Goal: Transaction & Acquisition: Book appointment/travel/reservation

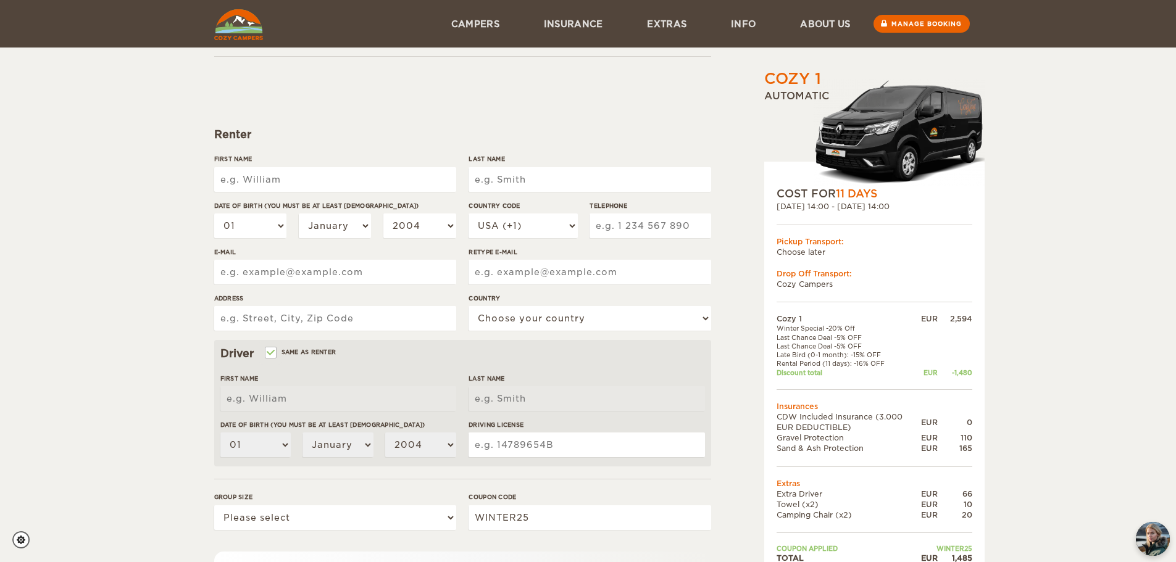
scroll to position [55, 0]
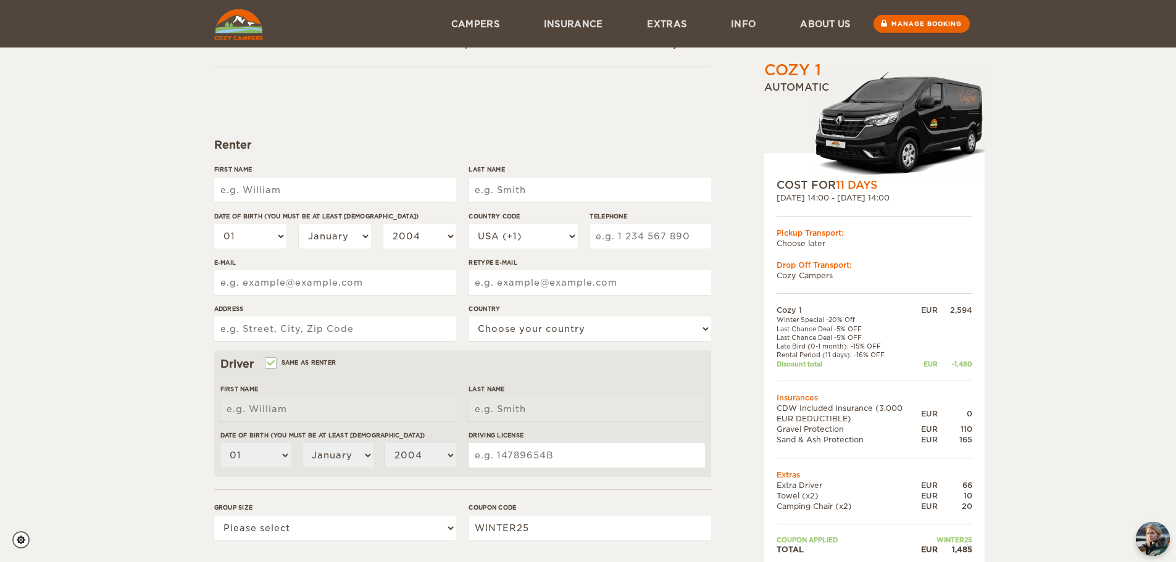
click at [368, 193] on input "First Name" at bounding box center [335, 190] width 242 height 25
click at [312, 186] on input "First Name" at bounding box center [335, 190] width 242 height 25
click at [368, 159] on form "Renter First Name Last Name Date of birth (You must be at least 20 years old) 0…" at bounding box center [462, 392] width 497 height 650
click at [324, 199] on input "First Name" at bounding box center [335, 190] width 242 height 25
click at [337, 160] on form "Renter First Name Last Name Date of birth (You must be at least 20 years old) 0…" at bounding box center [462, 392] width 497 height 650
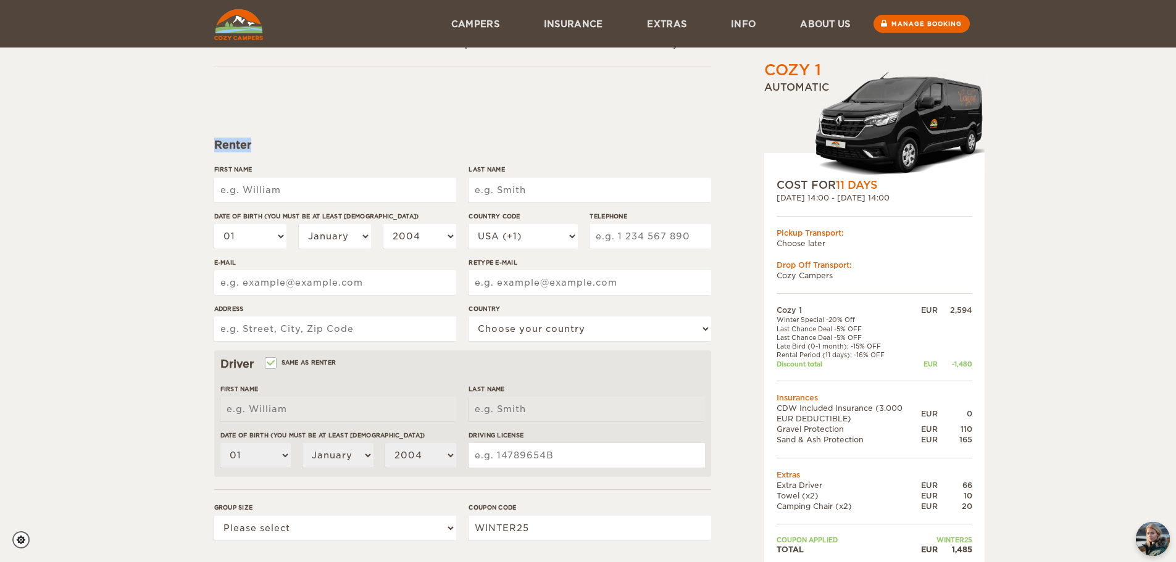
drag, startPoint x: 254, startPoint y: 143, endPoint x: 198, endPoint y: 141, distance: 56.2
click at [198, 141] on div "Cozy 1 Expand Collapse Total 1,485 EUR Automatic COST FOR 11 Days 28. Sep 2025 …" at bounding box center [588, 346] width 1176 height 803
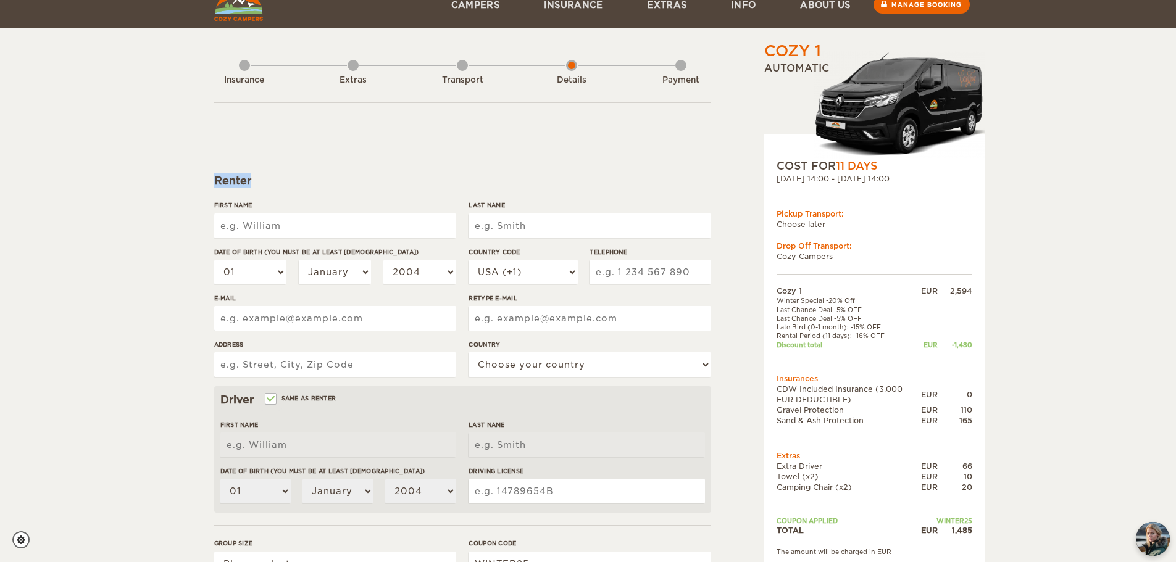
scroll to position [0, 0]
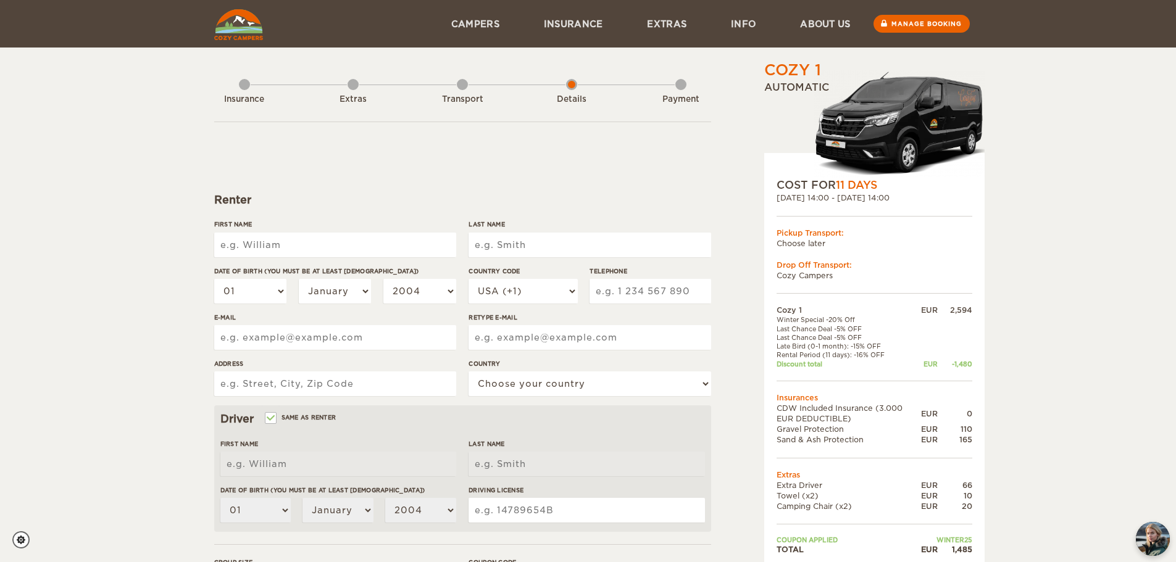
click at [314, 245] on input "First Name" at bounding box center [335, 245] width 242 height 25
type input "[PERSON_NAME]"
type input "Wee"
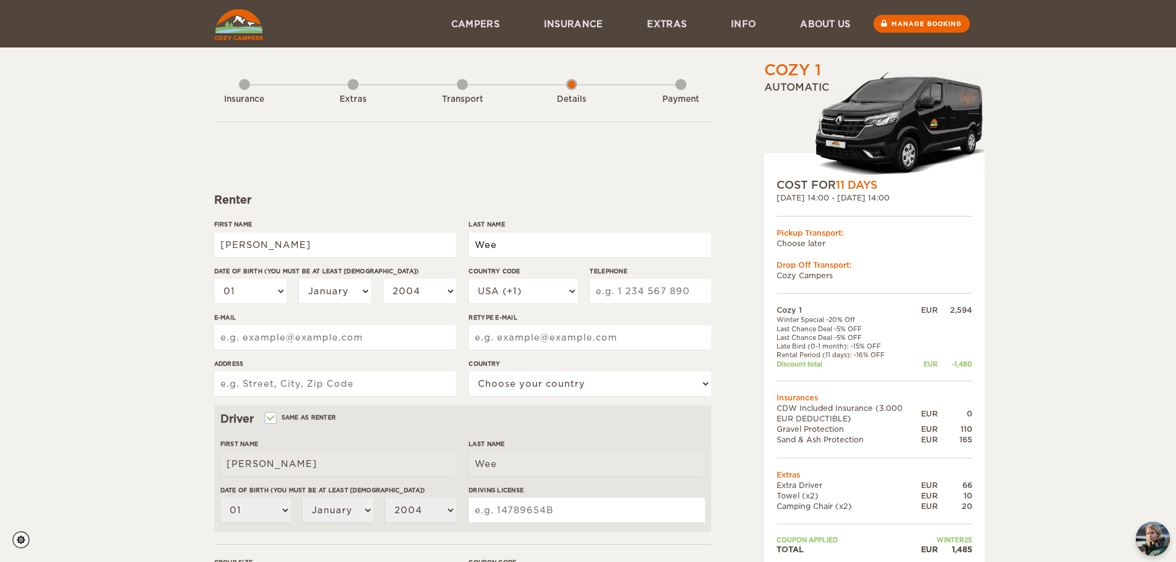
click at [529, 243] on input "Wee" at bounding box center [590, 245] width 242 height 25
type input "Weiner"
click at [267, 290] on select "01 02 03 04 05 06 07 08 09 10 11 12 13 14 15 16 17 18 19 20 21 22 23 24 25 26 2…" at bounding box center [250, 291] width 73 height 25
select select "29"
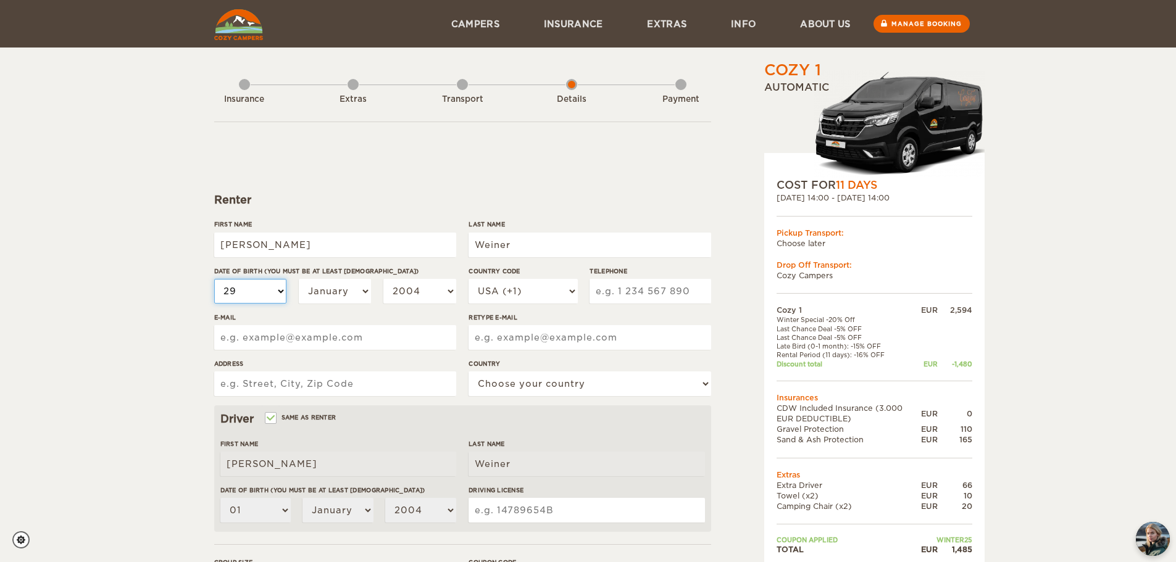
click at [214, 279] on select "01 02 03 04 05 06 07 08 09 10 11 12 13 14 15 16 17 18 19 20 21 22 23 24 25 26 2…" at bounding box center [250, 291] width 73 height 25
select select "29"
click at [340, 290] on select "January February March April May June July August September October November De…" at bounding box center [335, 291] width 73 height 25
select select "03"
click at [299, 279] on select "January February March April May June July August September October November De…" at bounding box center [335, 291] width 73 height 25
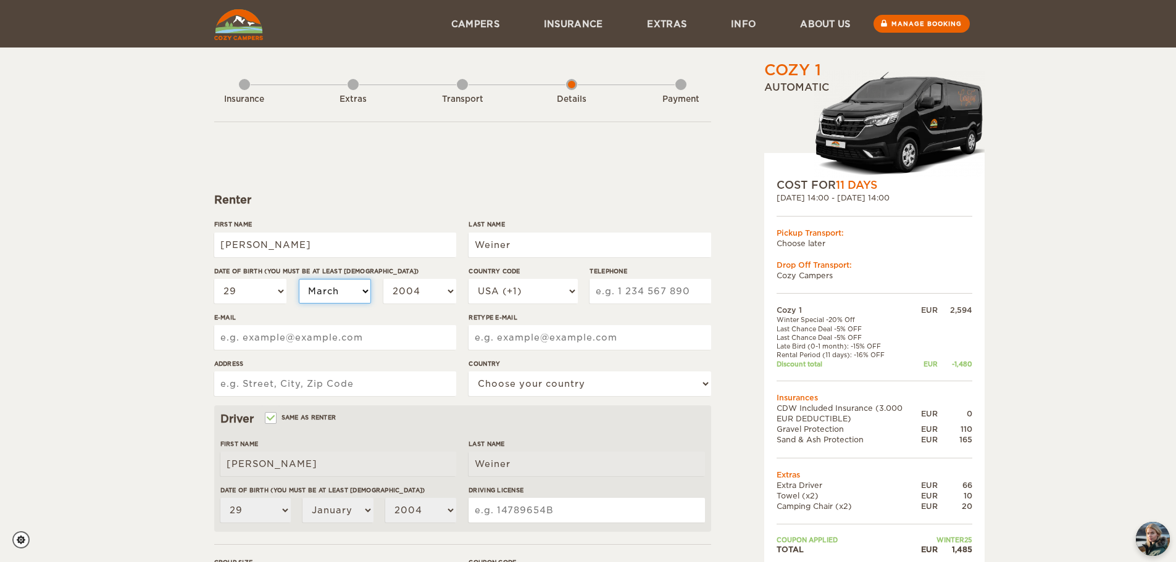
select select "03"
click at [418, 293] on select "2004 2003 2002 2001 2000 1999 1998 1997 1996 1995 1994 1993 1992 1991 1990 1989…" at bounding box center [419, 291] width 73 height 25
select select "1992"
click at [383, 279] on select "2004 2003 2002 2001 2000 1999 1998 1997 1996 1995 1994 1993 1992 1991 1990 1989…" at bounding box center [419, 291] width 73 height 25
select select "1992"
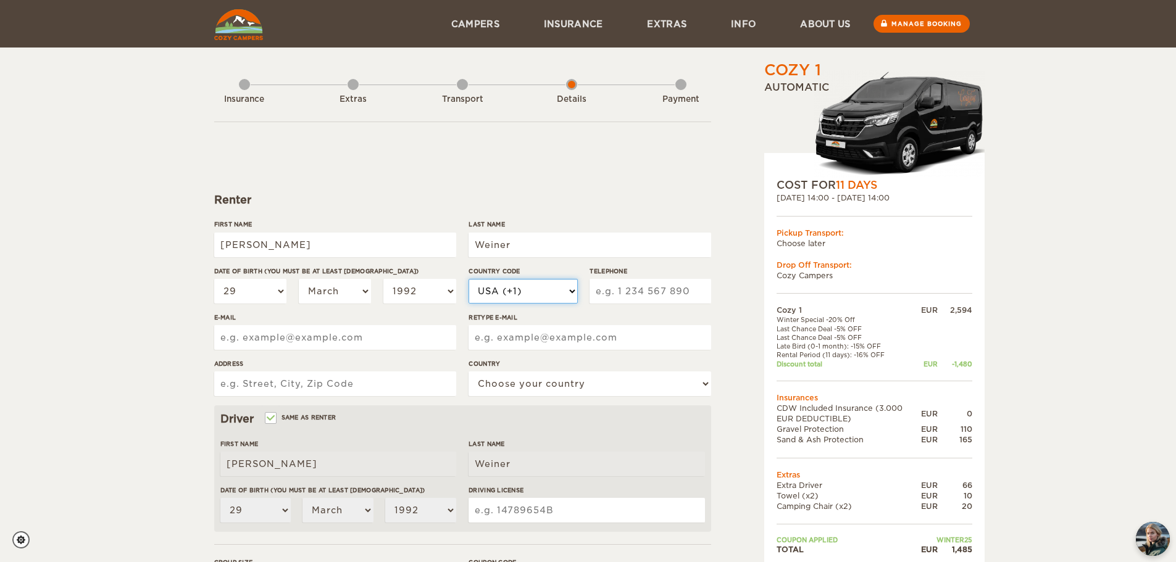
click at [527, 293] on select "USA (+1) UK (+44) Germany (+49) Algeria (+213) Andorra (+376) Angola (+244) Ang…" at bounding box center [523, 291] width 109 height 25
select select "972"
click at [469, 279] on select "USA (+1) UK (+44) Germany (+49) Algeria (+213) Andorra (+376) Angola (+244) Ang…" at bounding box center [523, 291] width 109 height 25
click at [600, 293] on input "Telephone" at bounding box center [650, 291] width 121 height 25
type input "586559818"
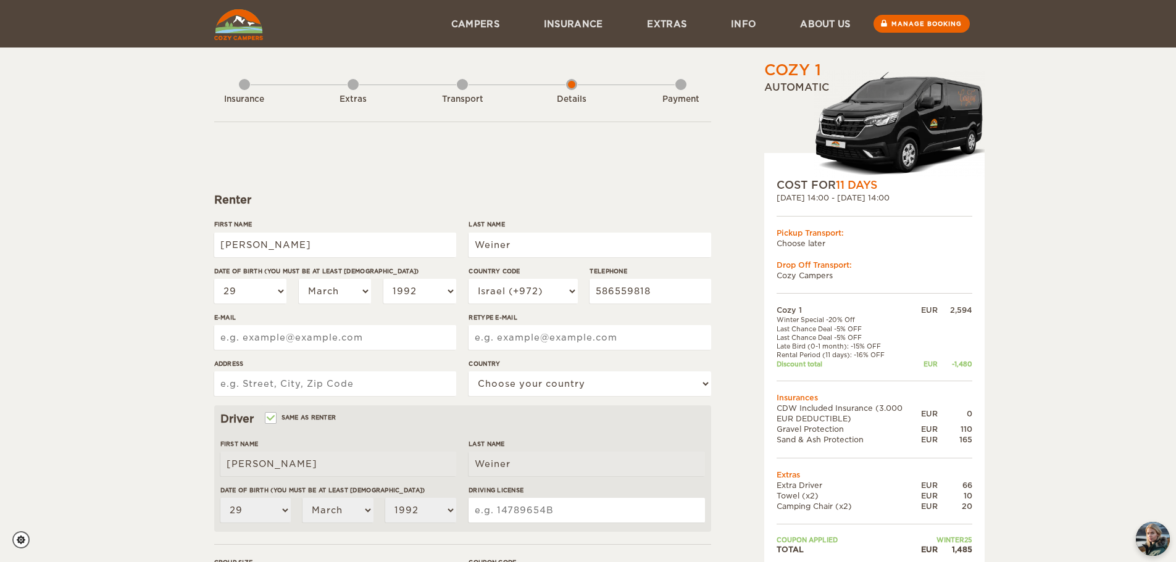
click at [268, 334] on input "E-mail" at bounding box center [335, 337] width 242 height 25
type input "oren.roy.weiner@gmail.com"
click at [572, 342] on input "Retype E-mail" at bounding box center [590, 337] width 242 height 25
type input "oren.roy.weiner@gmail.com"
click at [324, 384] on input "Address" at bounding box center [335, 384] width 242 height 25
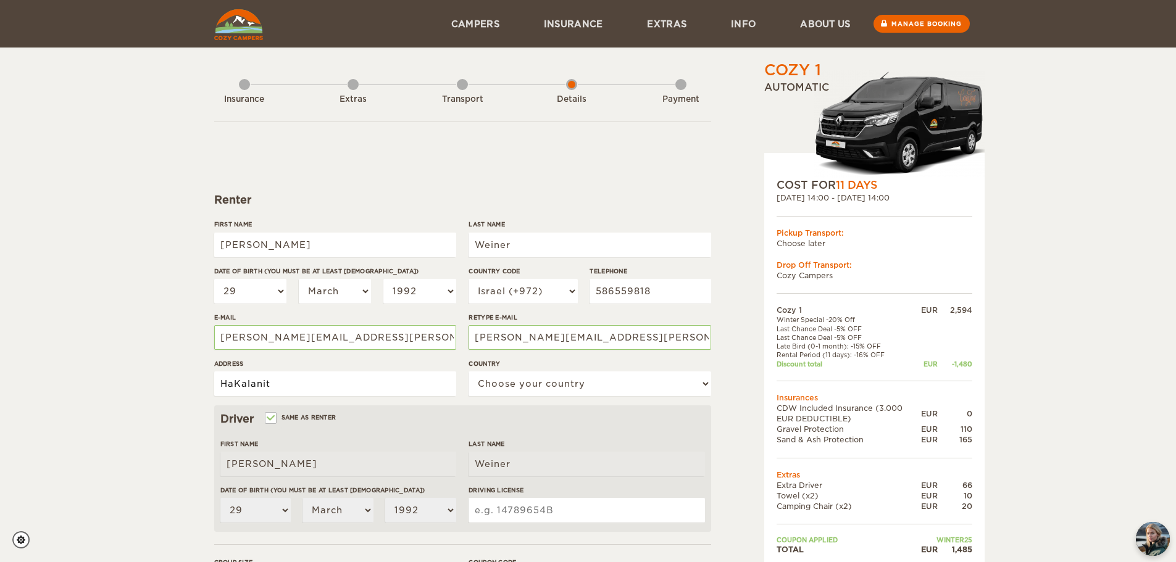
type input "HaKalanit 2, Ra'anana"
click at [533, 380] on select "Choose your country United States United Kingdom Germany Afghanistan Albania Al…" at bounding box center [590, 384] width 242 height 25
select select "100"
click at [469, 372] on select "Choose your country United States United Kingdom Germany Afghanistan Albania Al…" at bounding box center [590, 384] width 242 height 25
click at [463, 422] on div "Driver Same as renter" at bounding box center [462, 419] width 485 height 15
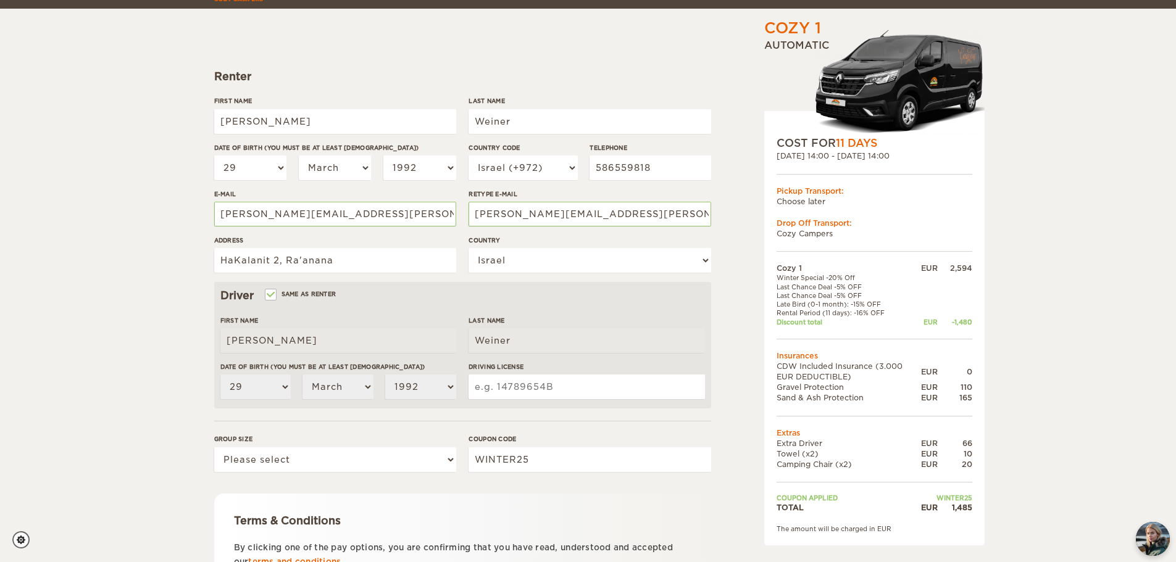
scroll to position [185, 0]
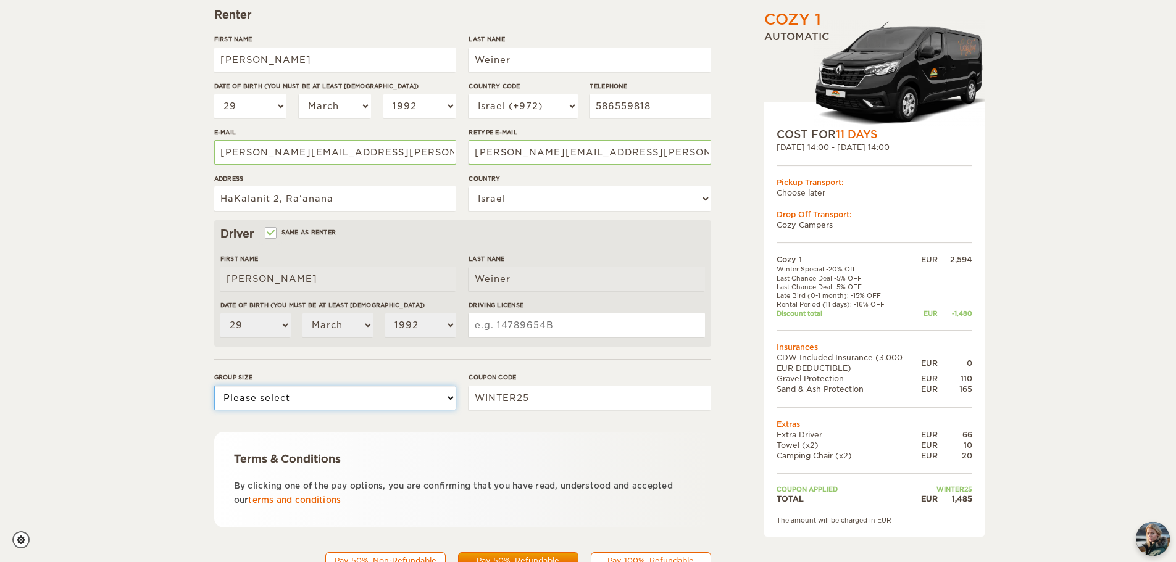
click at [371, 402] on select "Please select 1 2" at bounding box center [335, 398] width 242 height 25
select select "2"
click at [214, 386] on select "Please select 1 2" at bounding box center [335, 398] width 242 height 25
click at [540, 402] on input "WINTER25" at bounding box center [590, 398] width 242 height 25
click at [533, 324] on input "Driving License" at bounding box center [587, 325] width 236 height 25
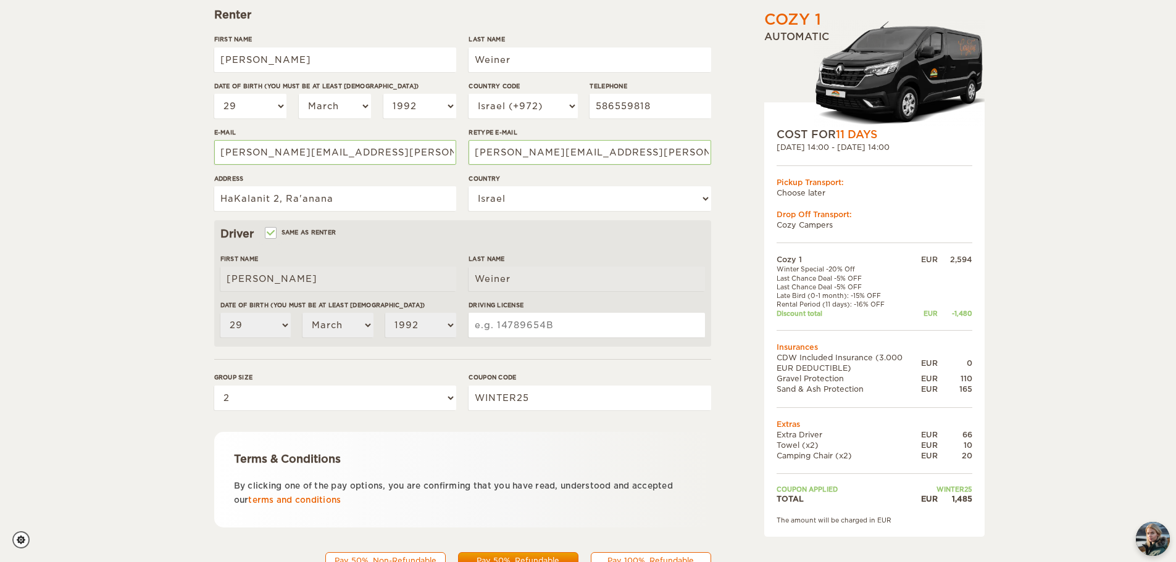
type input "1583623"
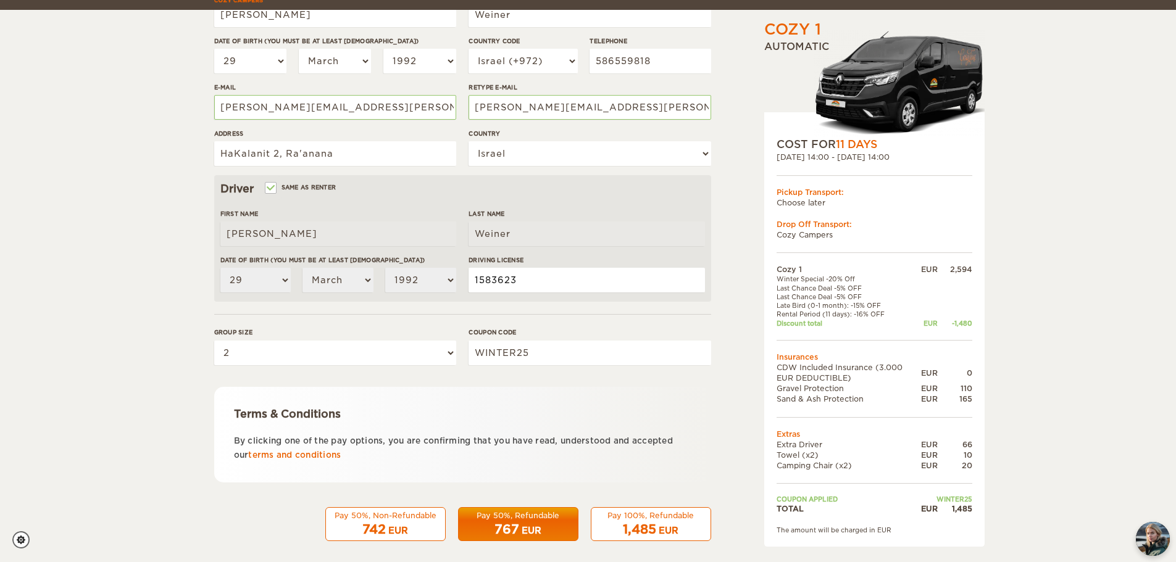
scroll to position [240, 0]
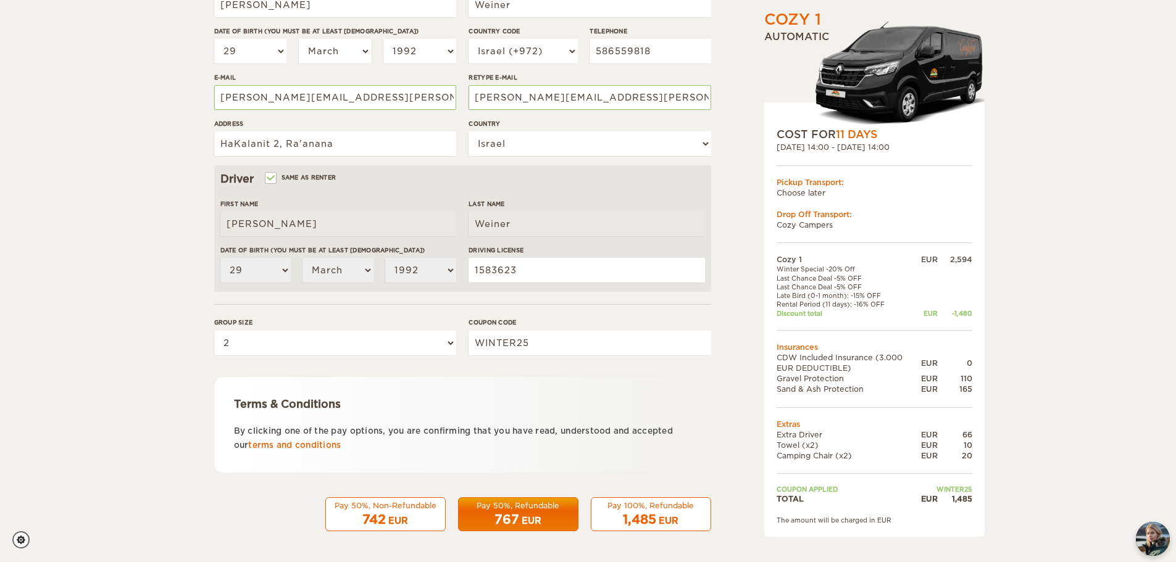
click at [641, 520] on span "1,485" at bounding box center [639, 519] width 33 height 15
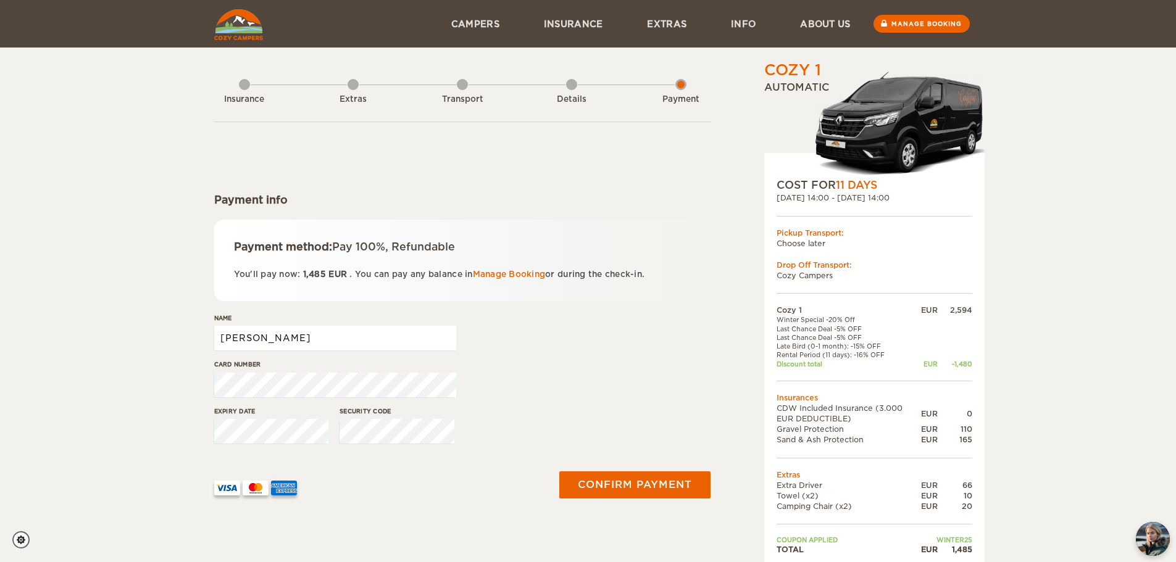
click at [283, 337] on input "[PERSON_NAME]" at bounding box center [335, 338] width 242 height 25
type input "[PERSON_NAME]"
click at [569, 380] on div "Card number" at bounding box center [462, 383] width 497 height 46
click at [640, 486] on button "Confirm payment" at bounding box center [636, 485] width 156 height 28
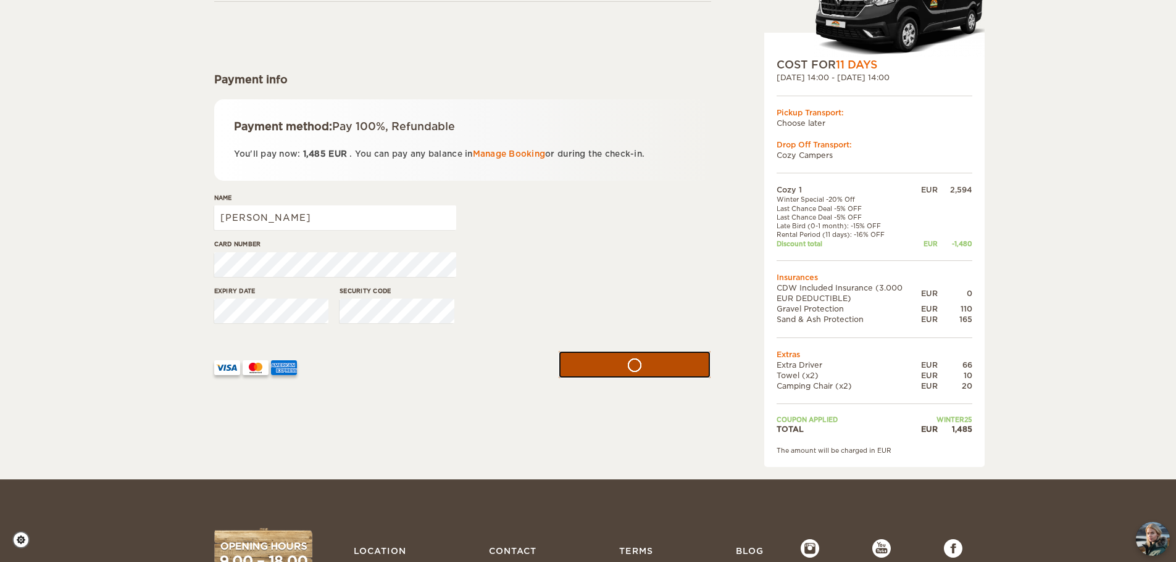
scroll to position [123, 0]
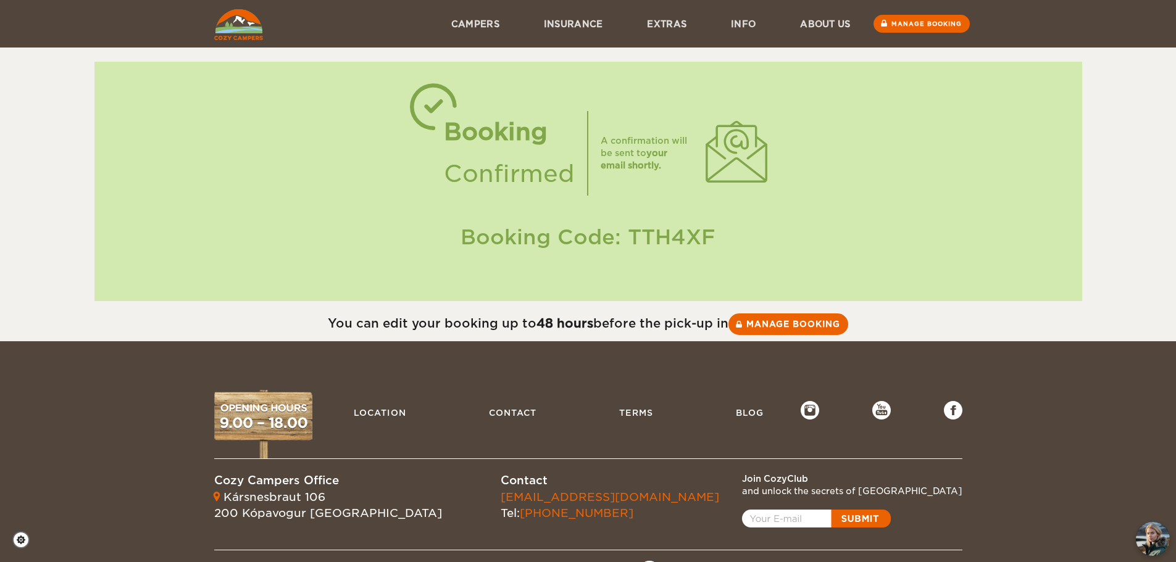
drag, startPoint x: 669, startPoint y: 237, endPoint x: 626, endPoint y: 239, distance: 42.6
click at [626, 239] on div "Booking Code: TTH4XF" at bounding box center [588, 237] width 963 height 29
copy div "TTH4XF"
